Goal: Communication & Community: Answer question/provide support

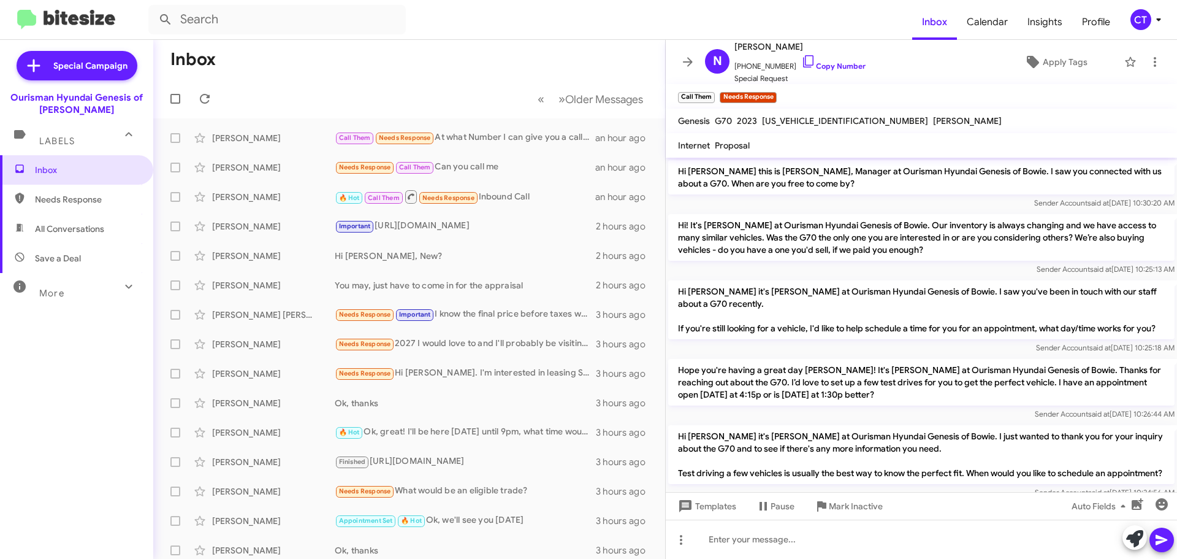
scroll to position [196, 0]
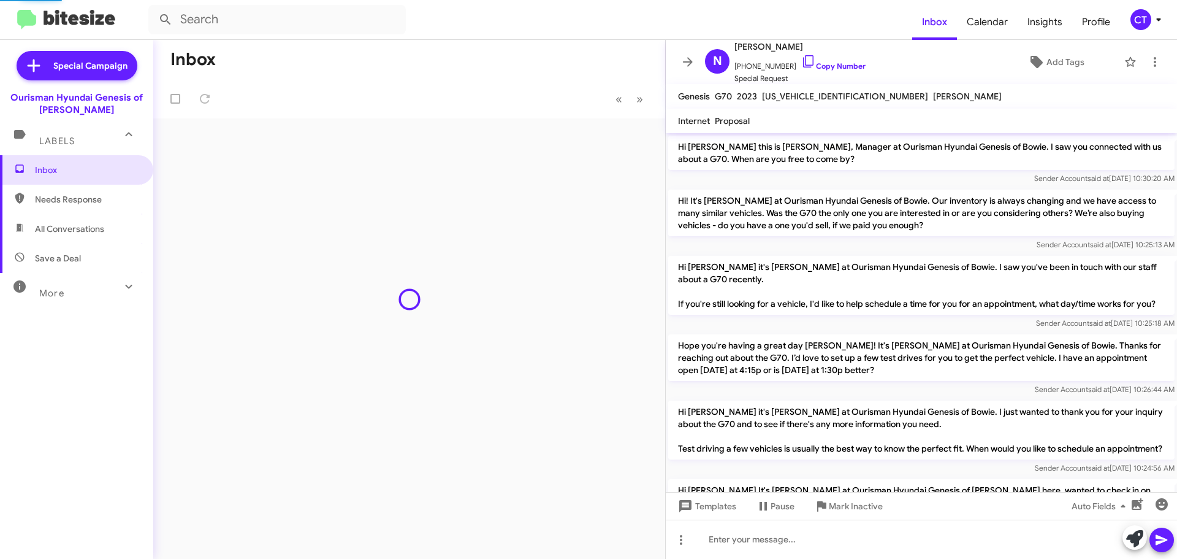
scroll to position [245, 0]
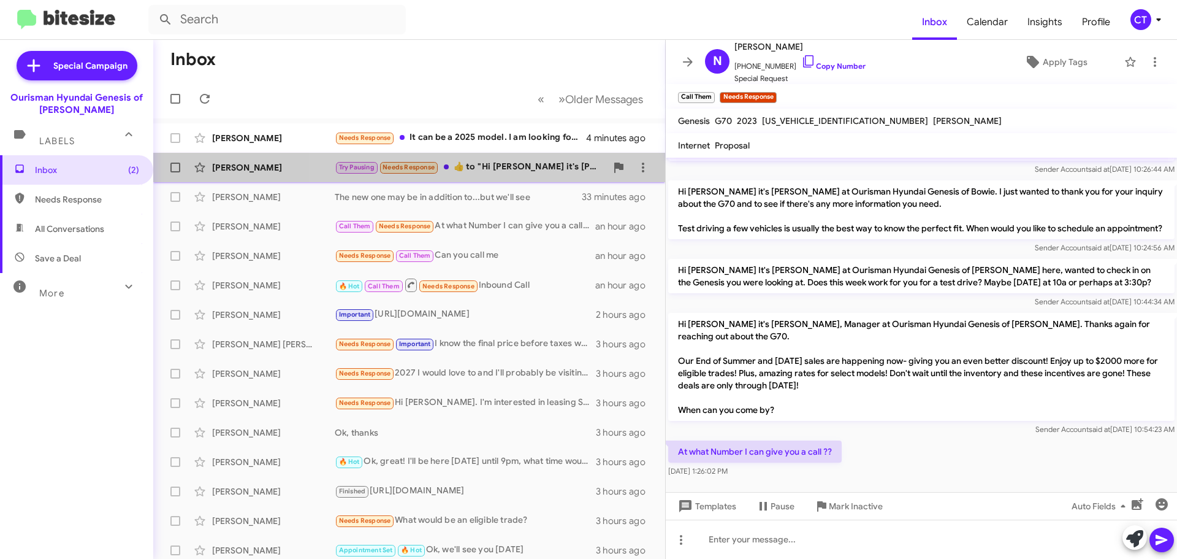
drag, startPoint x: 531, startPoint y: 170, endPoint x: 524, endPoint y: 173, distance: 7.2
click at [531, 169] on div "Try Pausing Needs Response ​👍​ to " Hi Charles it's Ciara Taylor at Ourisman Hy…" at bounding box center [471, 167] width 272 height 14
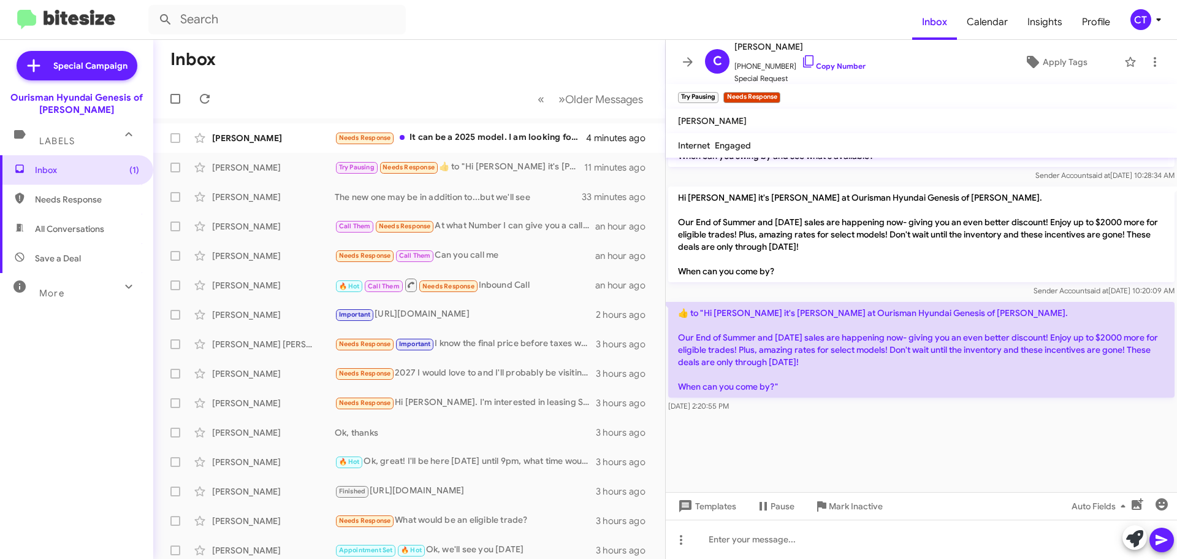
scroll to position [2239, 0]
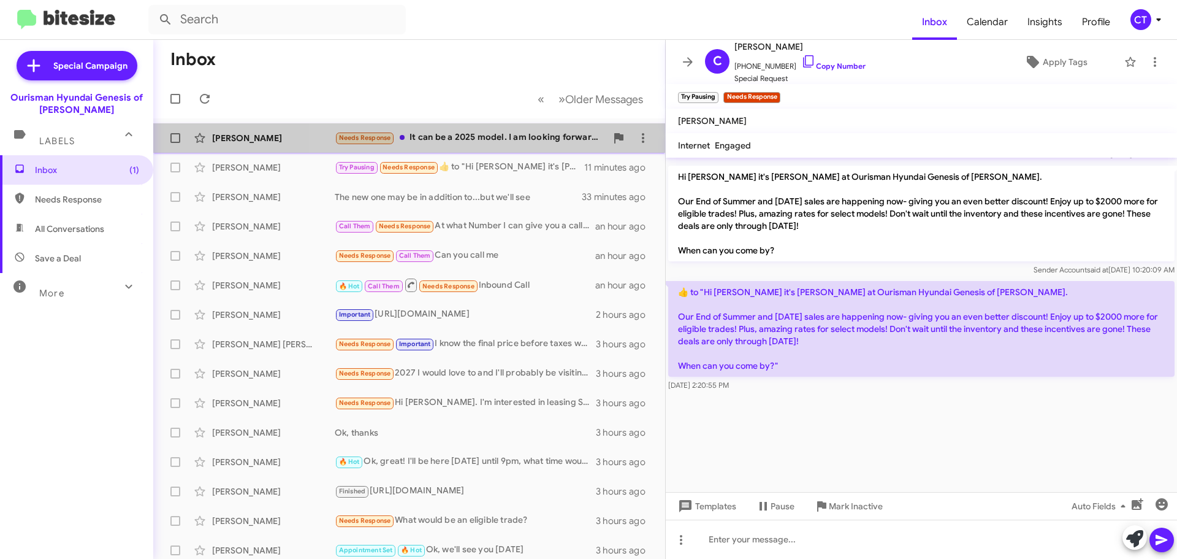
click at [415, 139] on div "Needs Response It can be a 2025 model. I am looking forward to staying below $4…" at bounding box center [471, 138] width 272 height 14
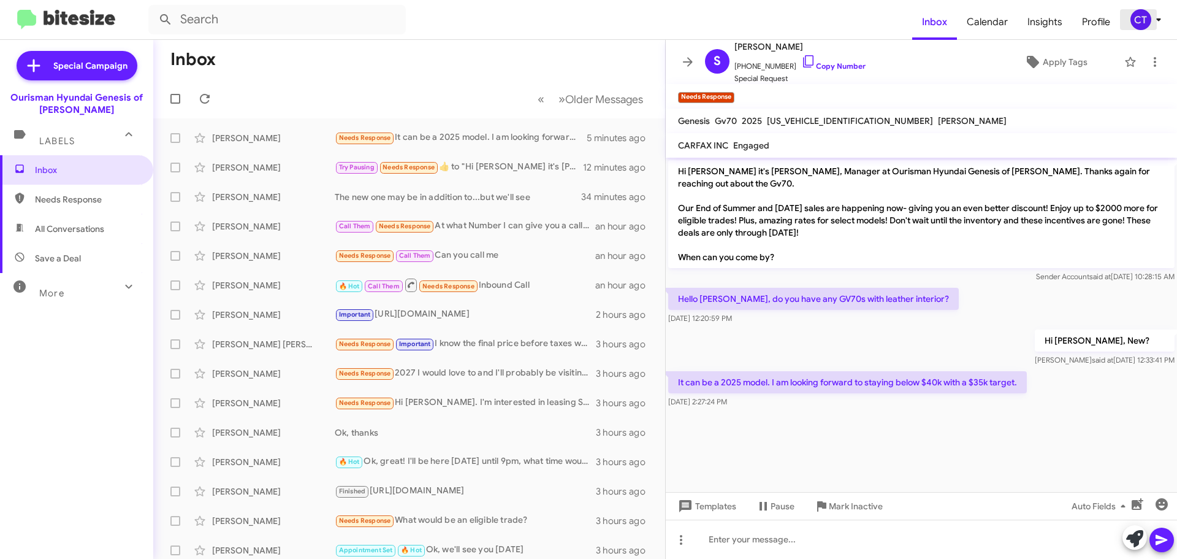
click at [1153, 24] on icon at bounding box center [1159, 19] width 15 height 15
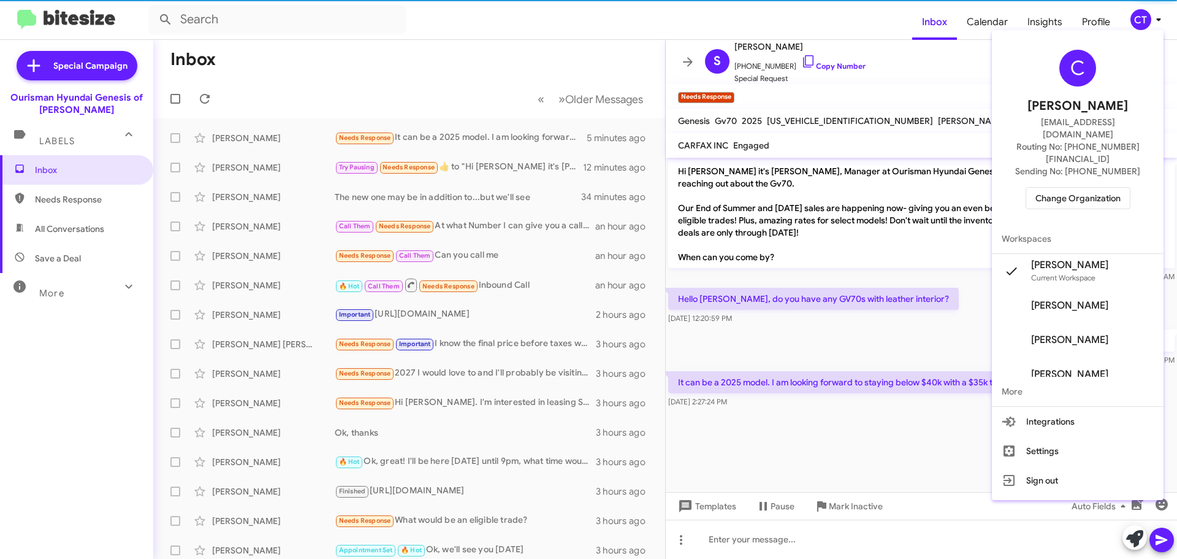
click at [1058, 188] on span "Change Organization" at bounding box center [1078, 198] width 85 height 21
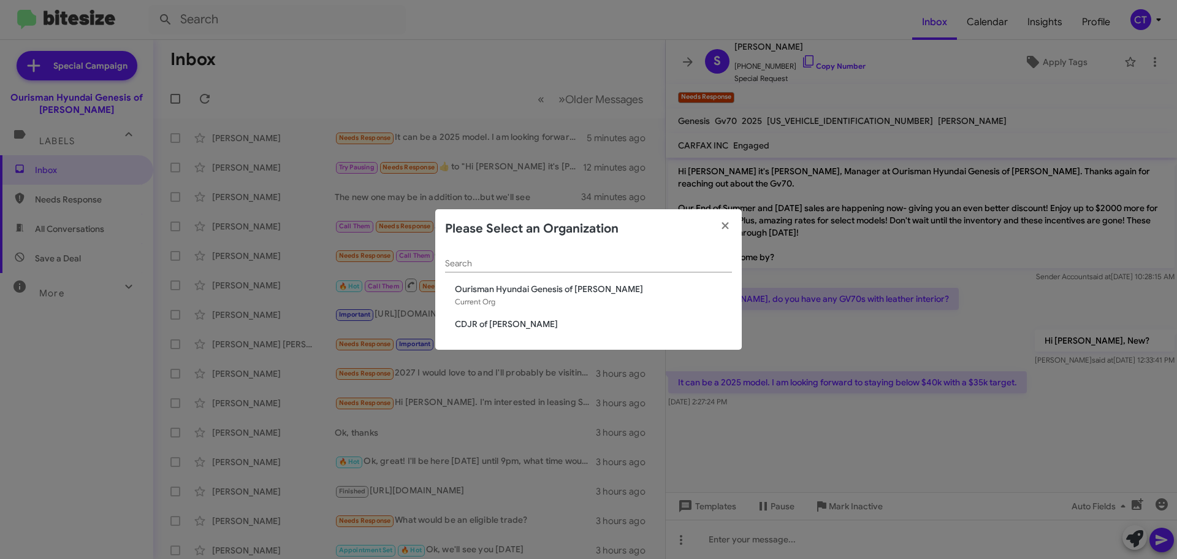
click at [466, 332] on div "Search Ourisman Hyundai Genesis of Bowie Current Org CDJR of Bowie" at bounding box center [588, 299] width 307 height 102
click at [467, 327] on span "CDJR of [PERSON_NAME]" at bounding box center [593, 324] width 277 height 12
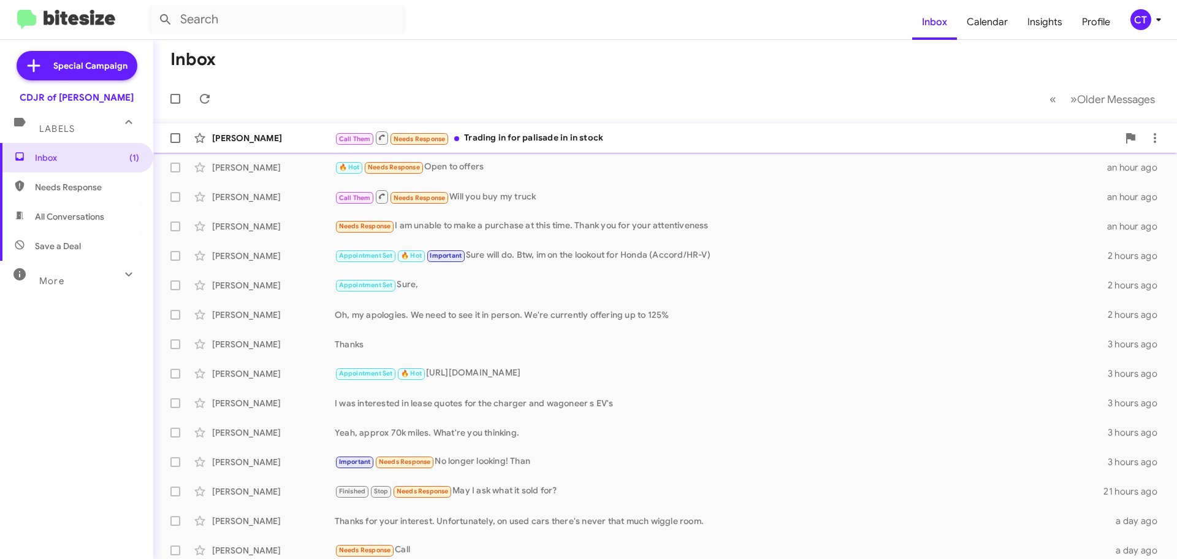
click at [548, 143] on div "Call Them Needs Response Trading in for palisade in in stock" at bounding box center [727, 137] width 784 height 15
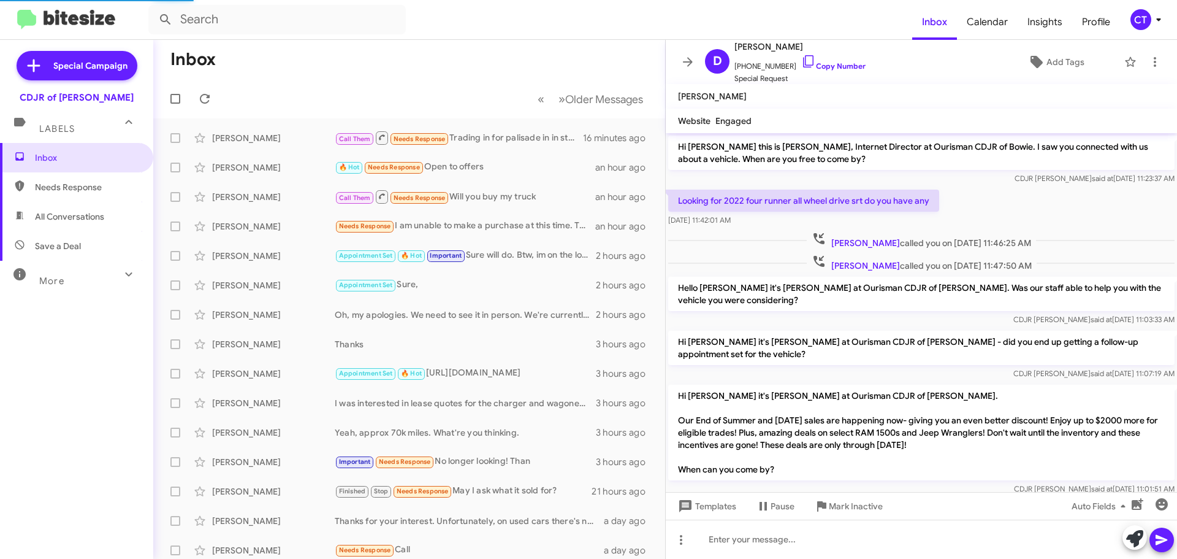
scroll to position [72, 0]
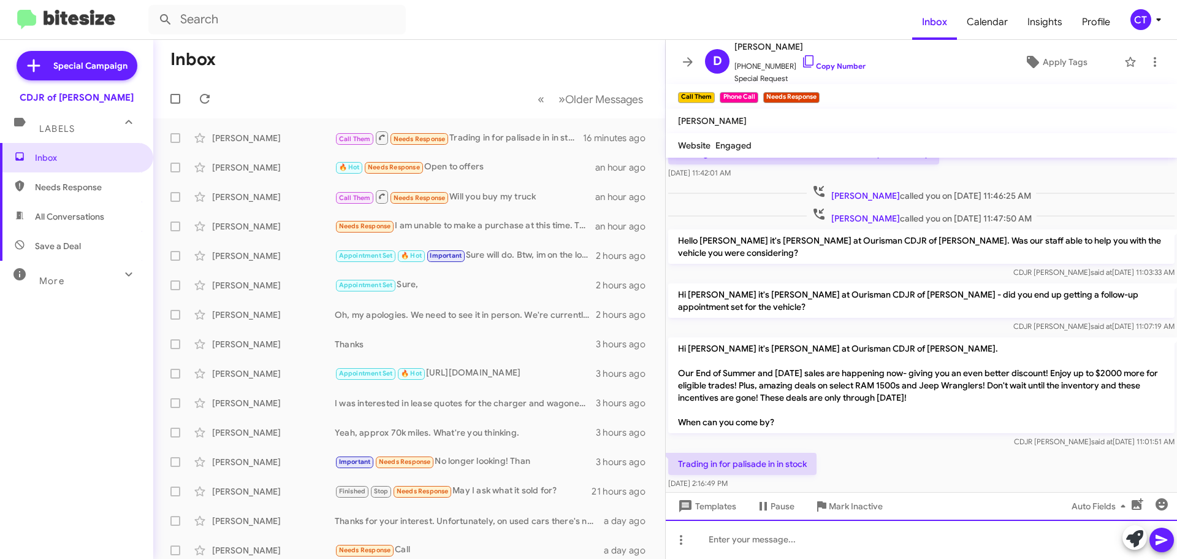
click at [781, 551] on div at bounding box center [921, 538] width 511 height 39
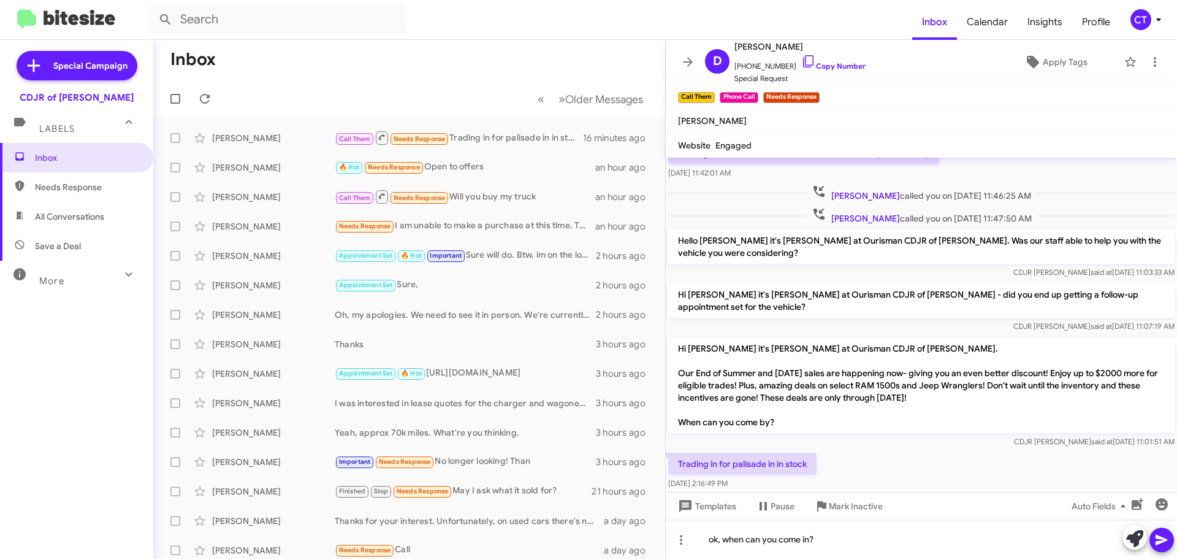
click at [1156, 543] on icon at bounding box center [1162, 539] width 15 height 15
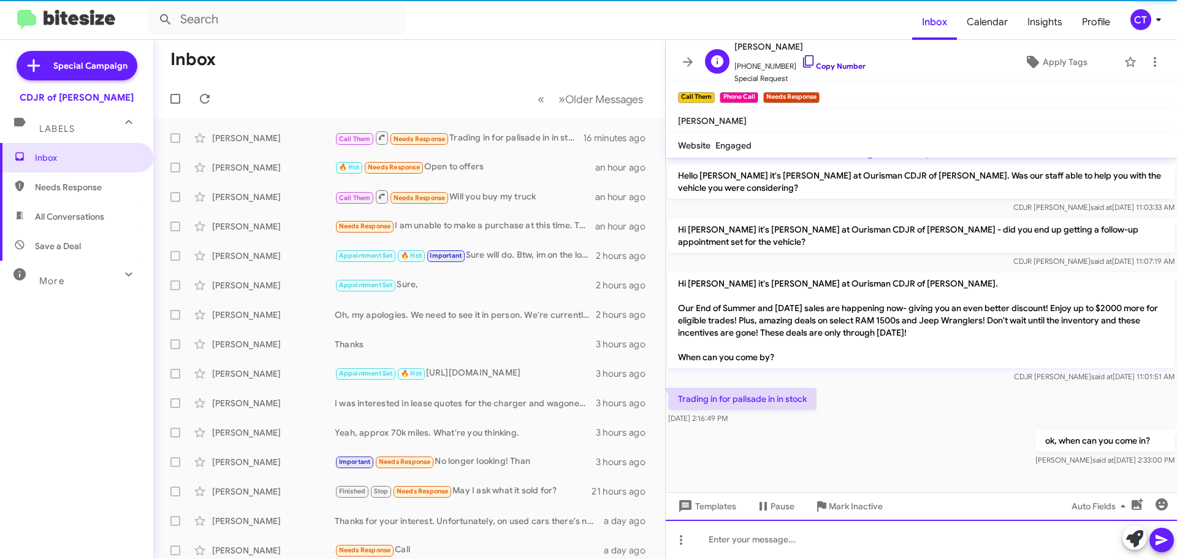
scroll to position [141, 0]
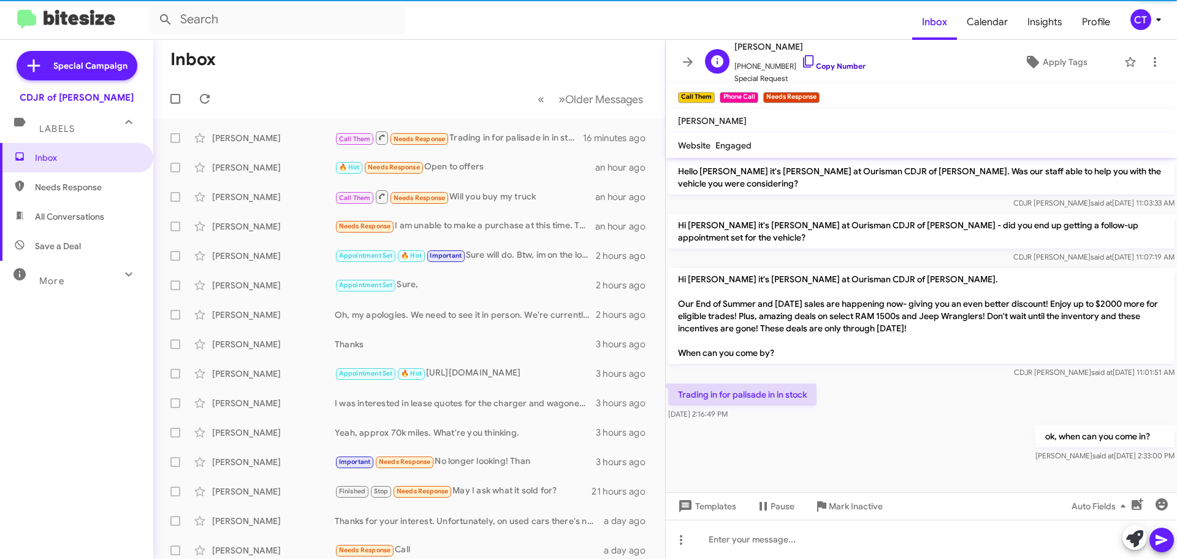
click at [801, 58] on icon at bounding box center [808, 61] width 15 height 15
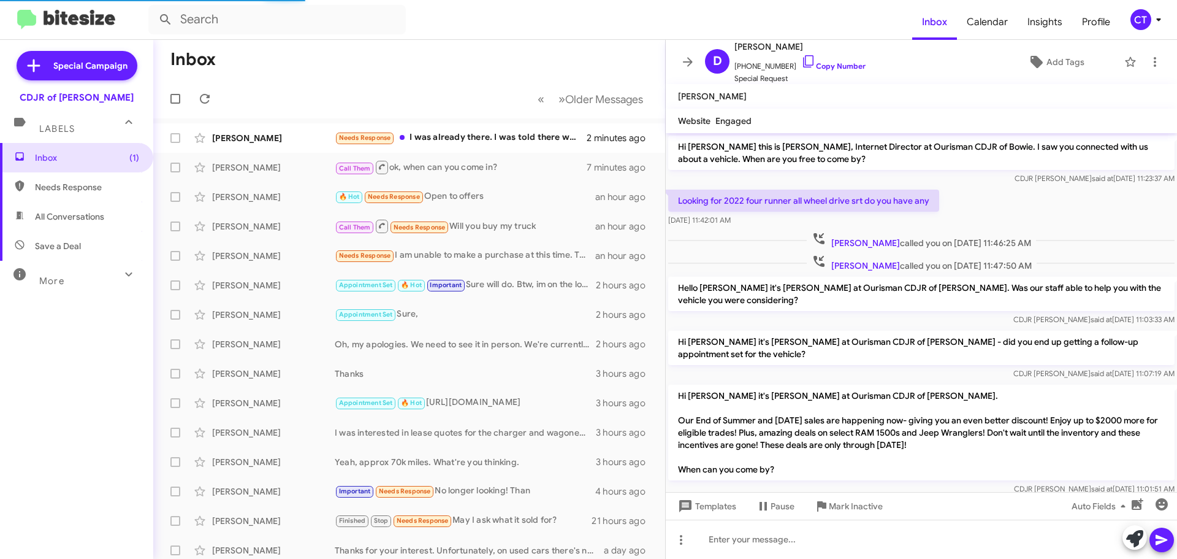
scroll to position [117, 0]
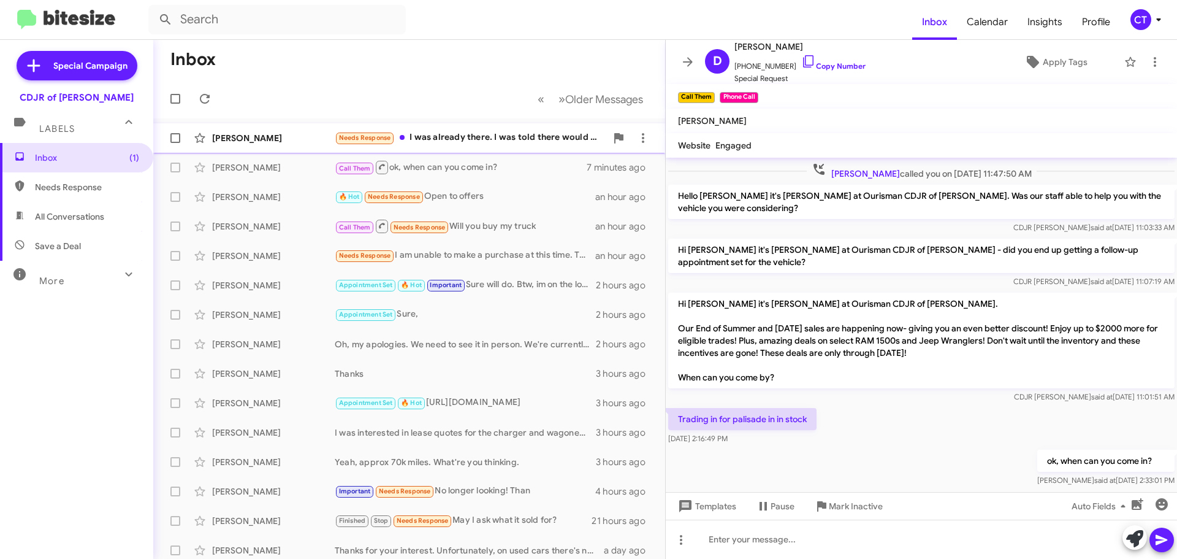
click at [446, 137] on div "Needs Response I was already there. I was told there would be a better price of…" at bounding box center [471, 138] width 272 height 14
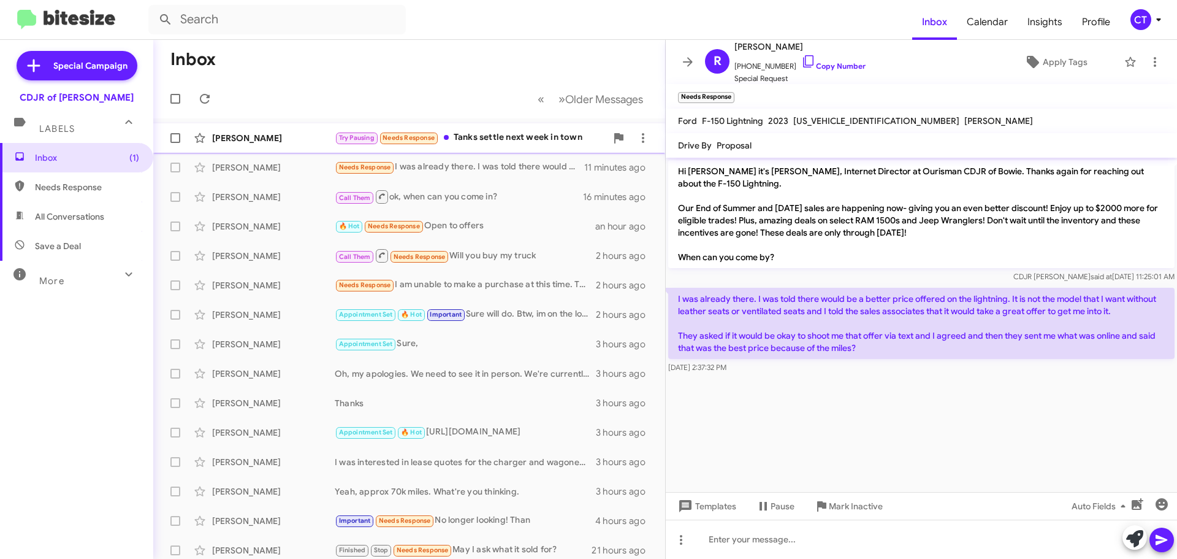
click at [500, 142] on div "Try Pausing Needs Response Tanks settle next week in town" at bounding box center [471, 138] width 272 height 14
